Goal: Task Accomplishment & Management: Use online tool/utility

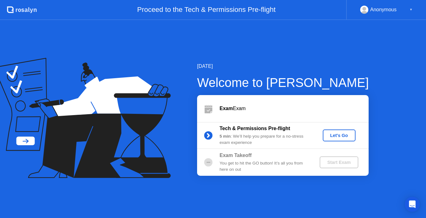
click at [347, 135] on div "Let's Go" at bounding box center [340, 135] width 28 height 5
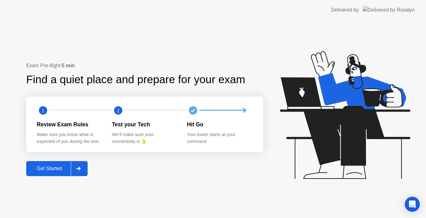
click at [55, 167] on div "Get Started" at bounding box center [49, 168] width 43 height 6
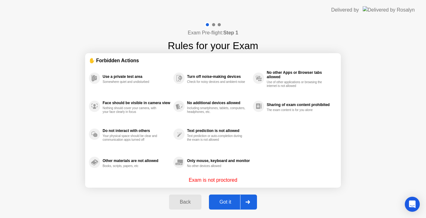
click at [230, 201] on div "Got it" at bounding box center [225, 202] width 29 height 6
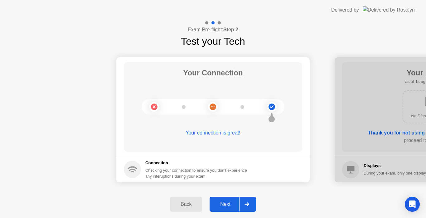
click at [230, 208] on button "Next" at bounding box center [233, 203] width 47 height 15
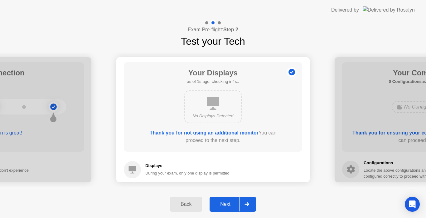
click at [229, 203] on div "Next" at bounding box center [226, 204] width 28 height 6
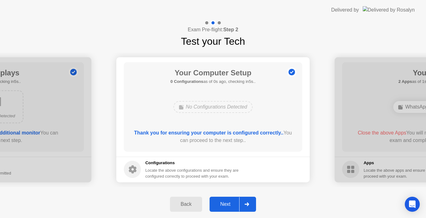
click at [229, 203] on div "Next" at bounding box center [226, 204] width 28 height 6
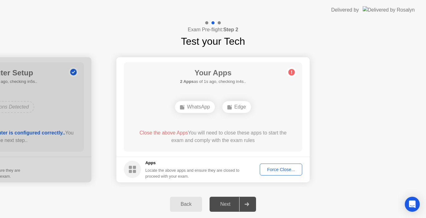
click at [278, 170] on div "Force Close..." at bounding box center [281, 169] width 38 height 5
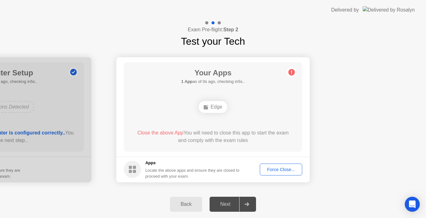
click at [293, 169] on div "Force Close..." at bounding box center [281, 169] width 38 height 5
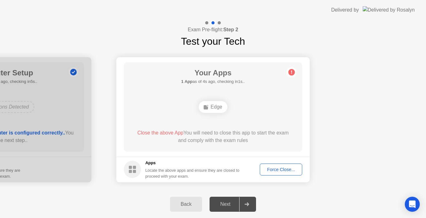
click at [269, 168] on div "Force Close..." at bounding box center [281, 169] width 38 height 5
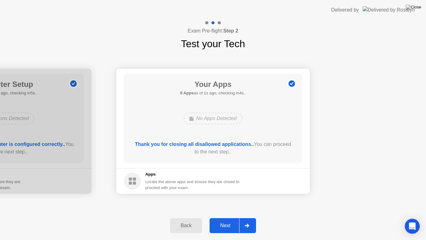
click at [229, 217] on div "Next" at bounding box center [226, 226] width 28 height 6
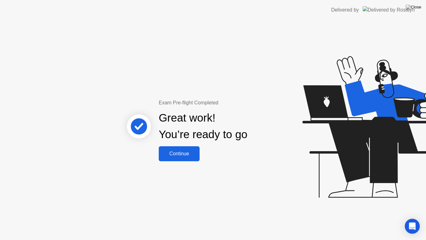
click at [193, 151] on div "Continue" at bounding box center [179, 154] width 37 height 6
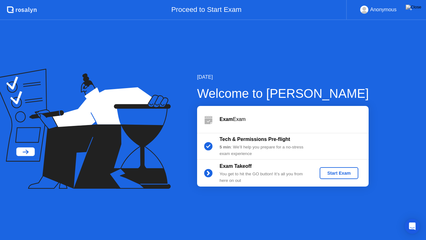
click at [332, 174] on div "Start Exam" at bounding box center [339, 172] width 33 height 5
